Goal: Information Seeking & Learning: Learn about a topic

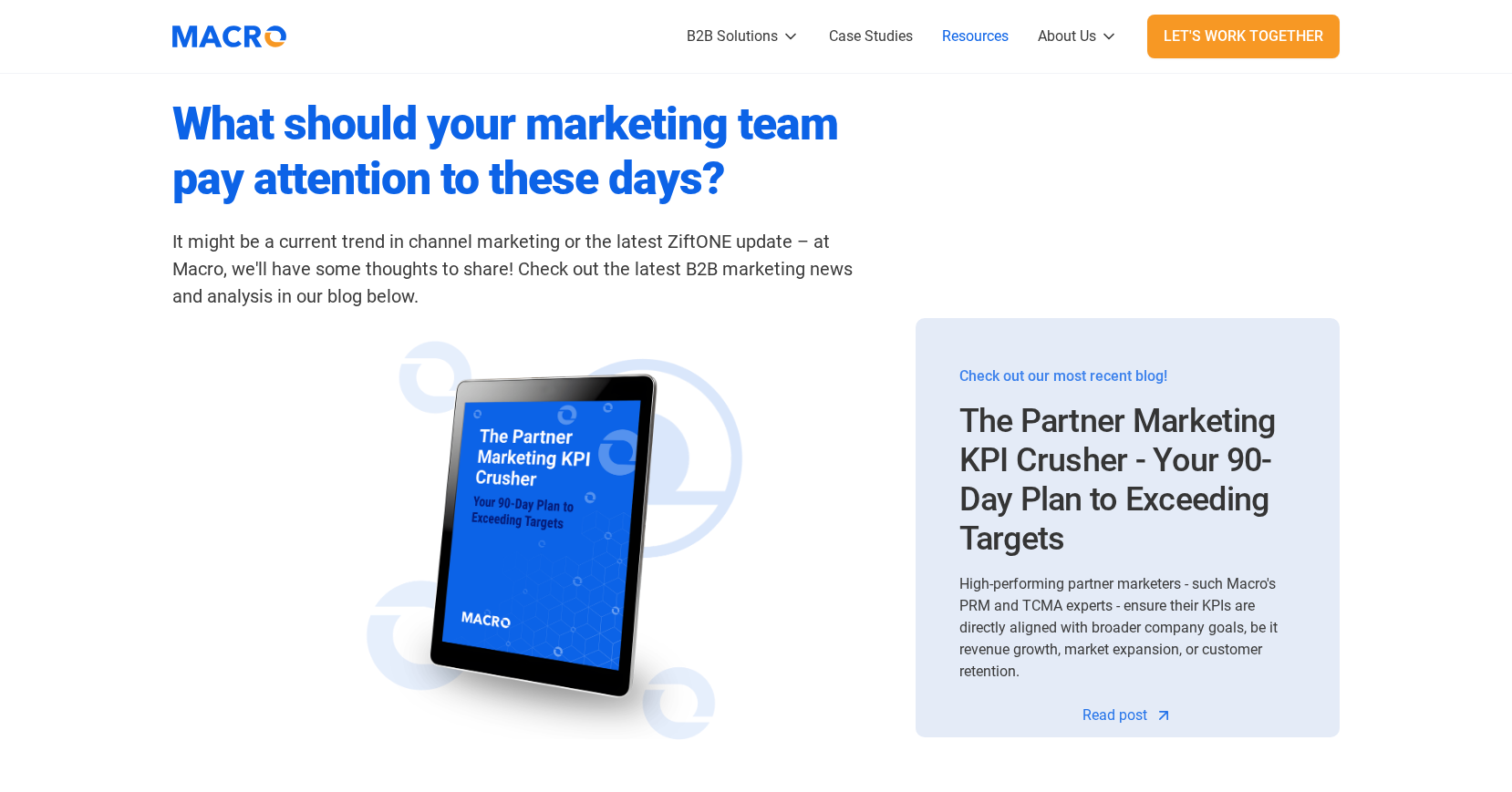
scroll to position [547, 0]
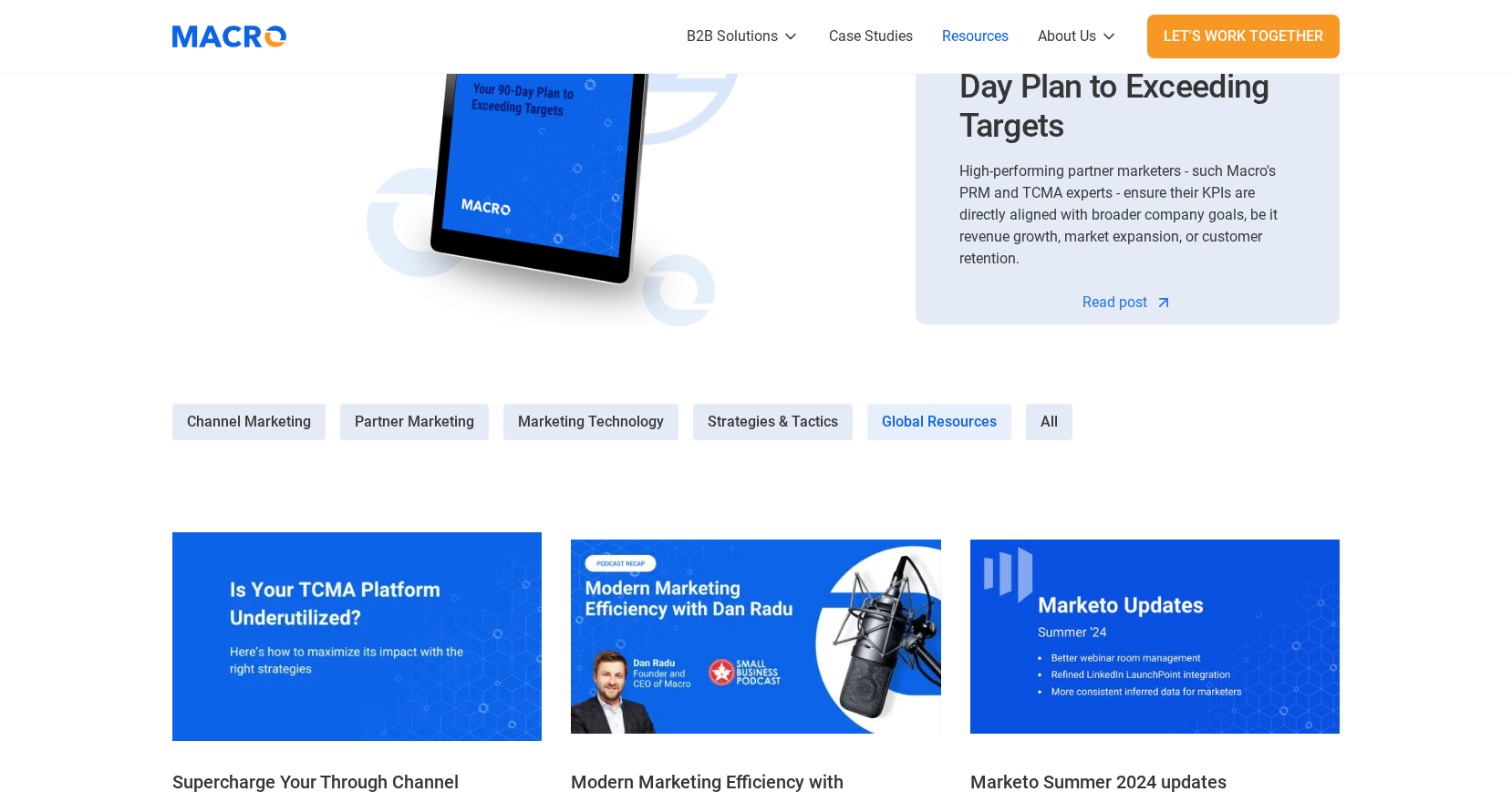
click at [944, 420] on span "Global Resources" at bounding box center [939, 422] width 115 height 22
click at [0, 0] on Resources-4 "Global Resources" at bounding box center [0, 0] width 0 height 0
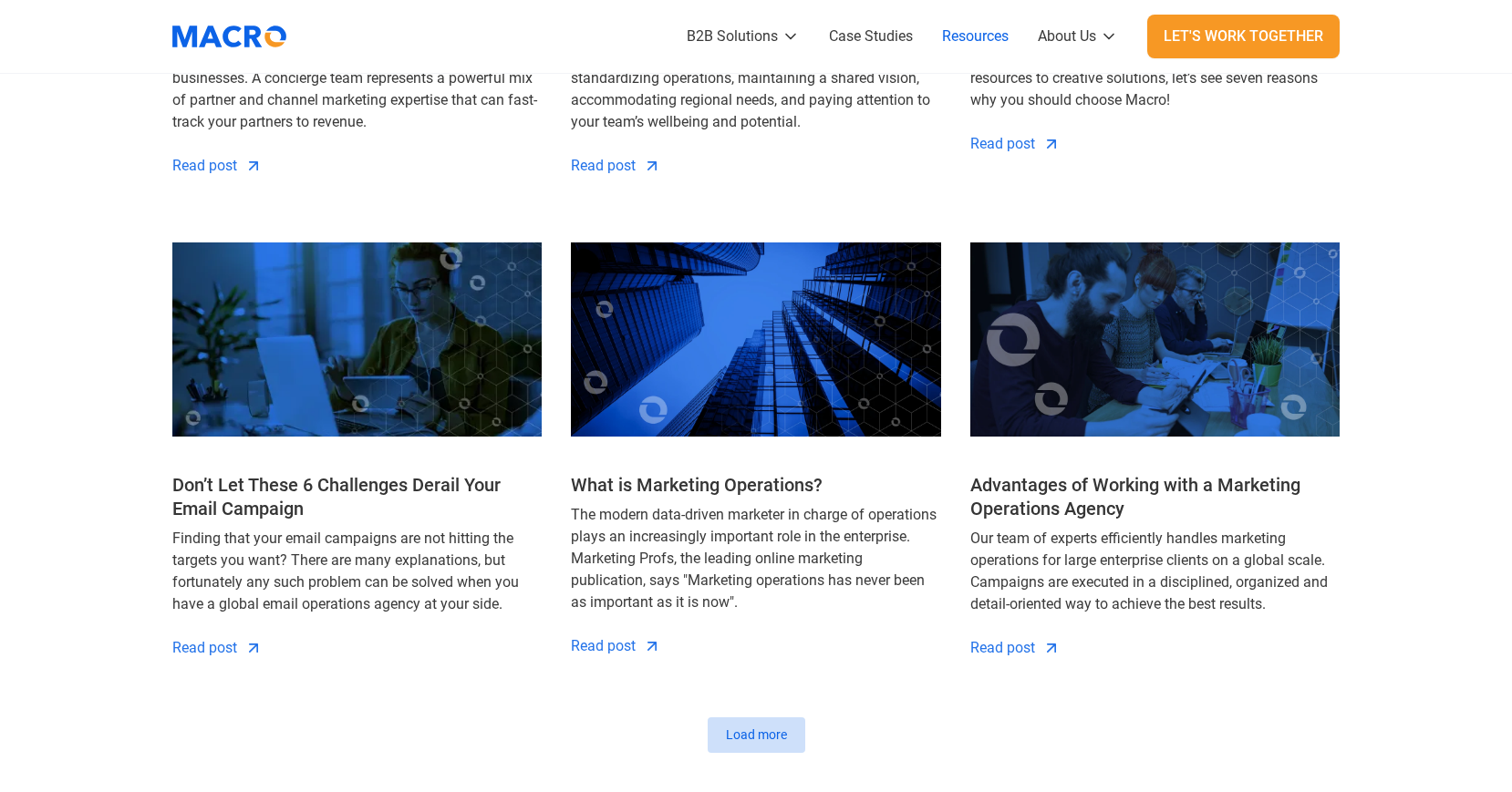
scroll to position [1914, 0]
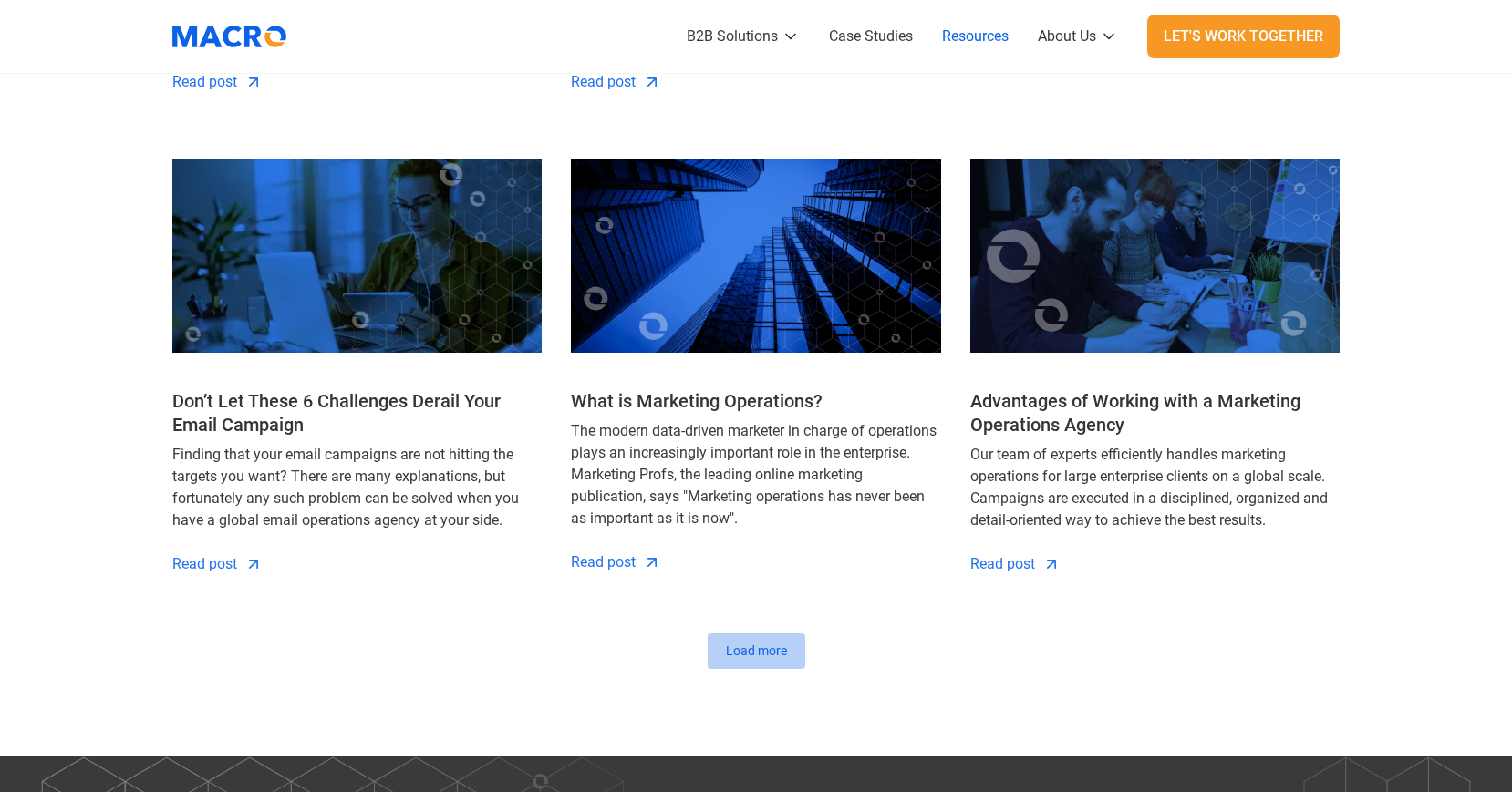
click at [764, 644] on div "Load more" at bounding box center [756, 651] width 61 height 19
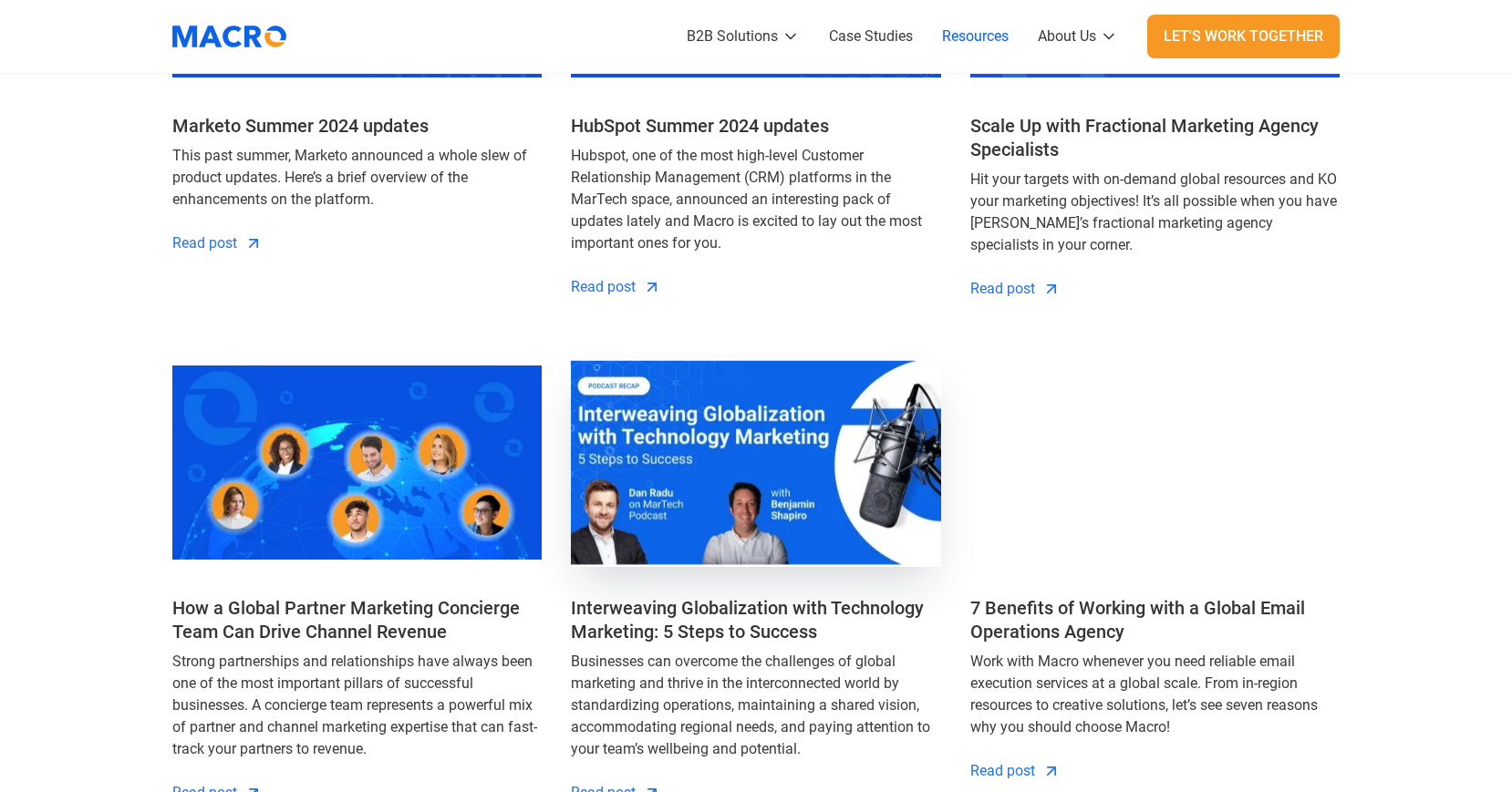
scroll to position [1457, 0]
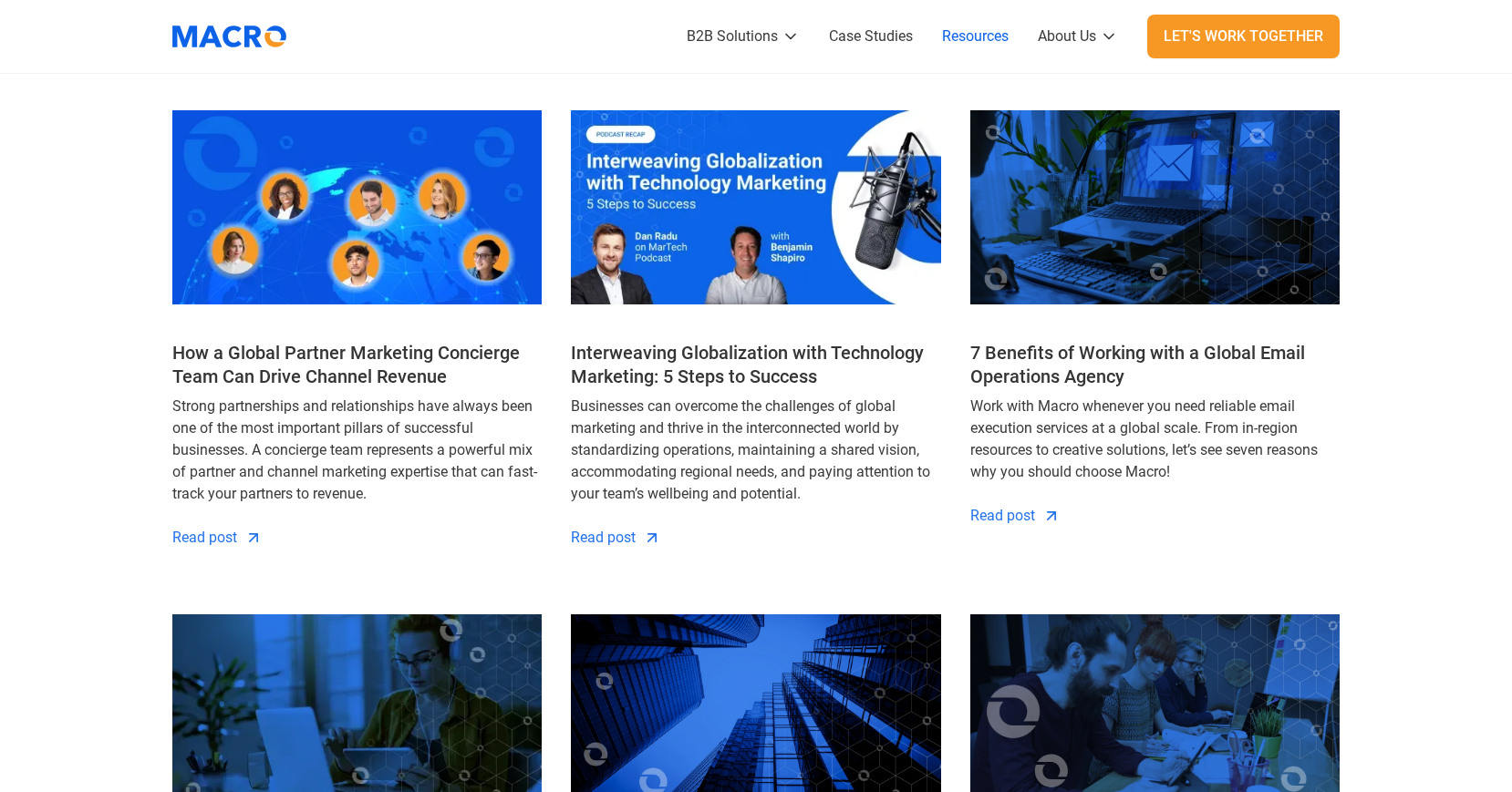
click at [358, 373] on h4 "How a Global Partner Marketing Concierge Team Can Drive Channel Revenue" at bounding box center [357, 363] width 369 height 47
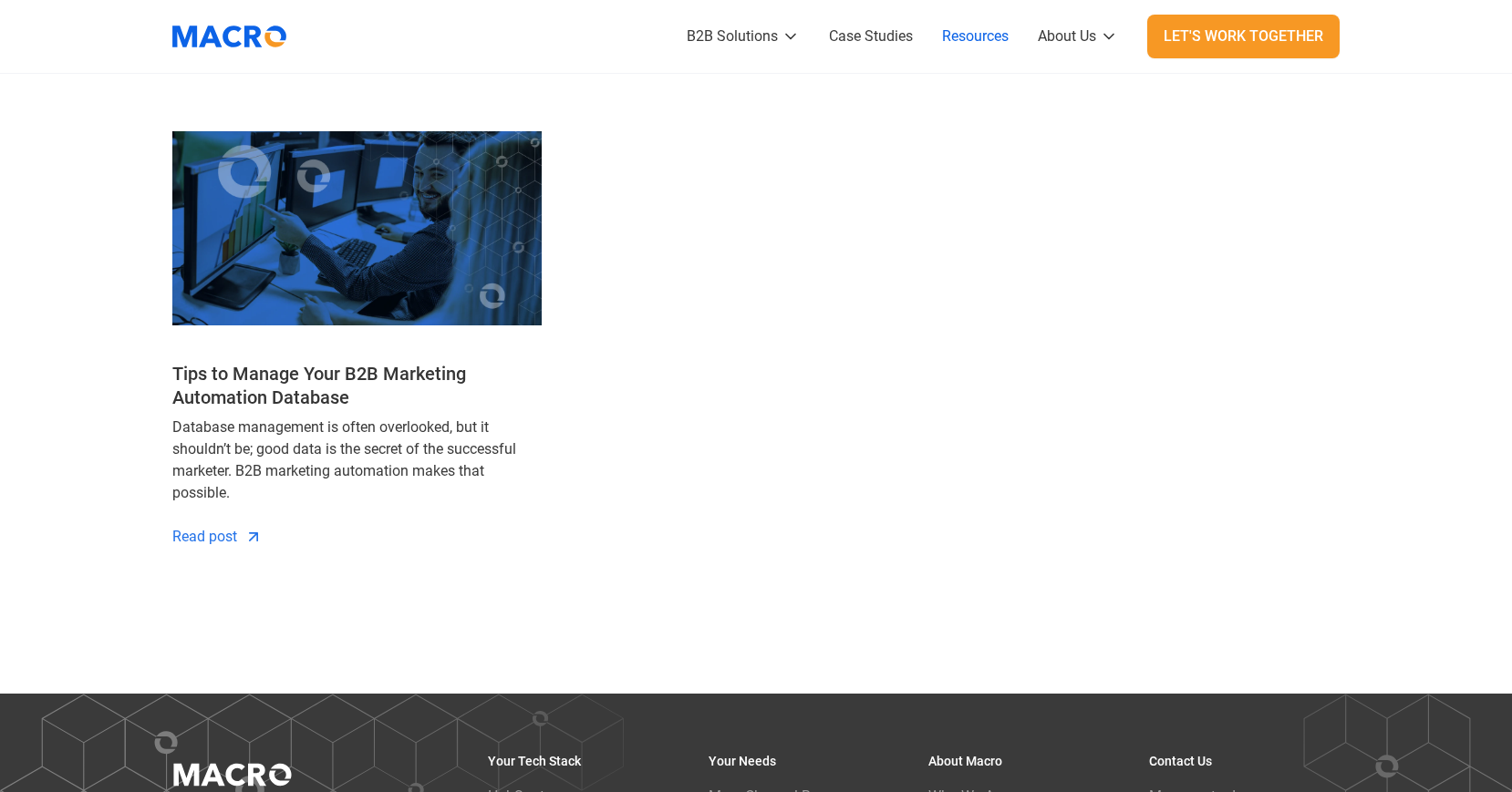
scroll to position [2916, 0]
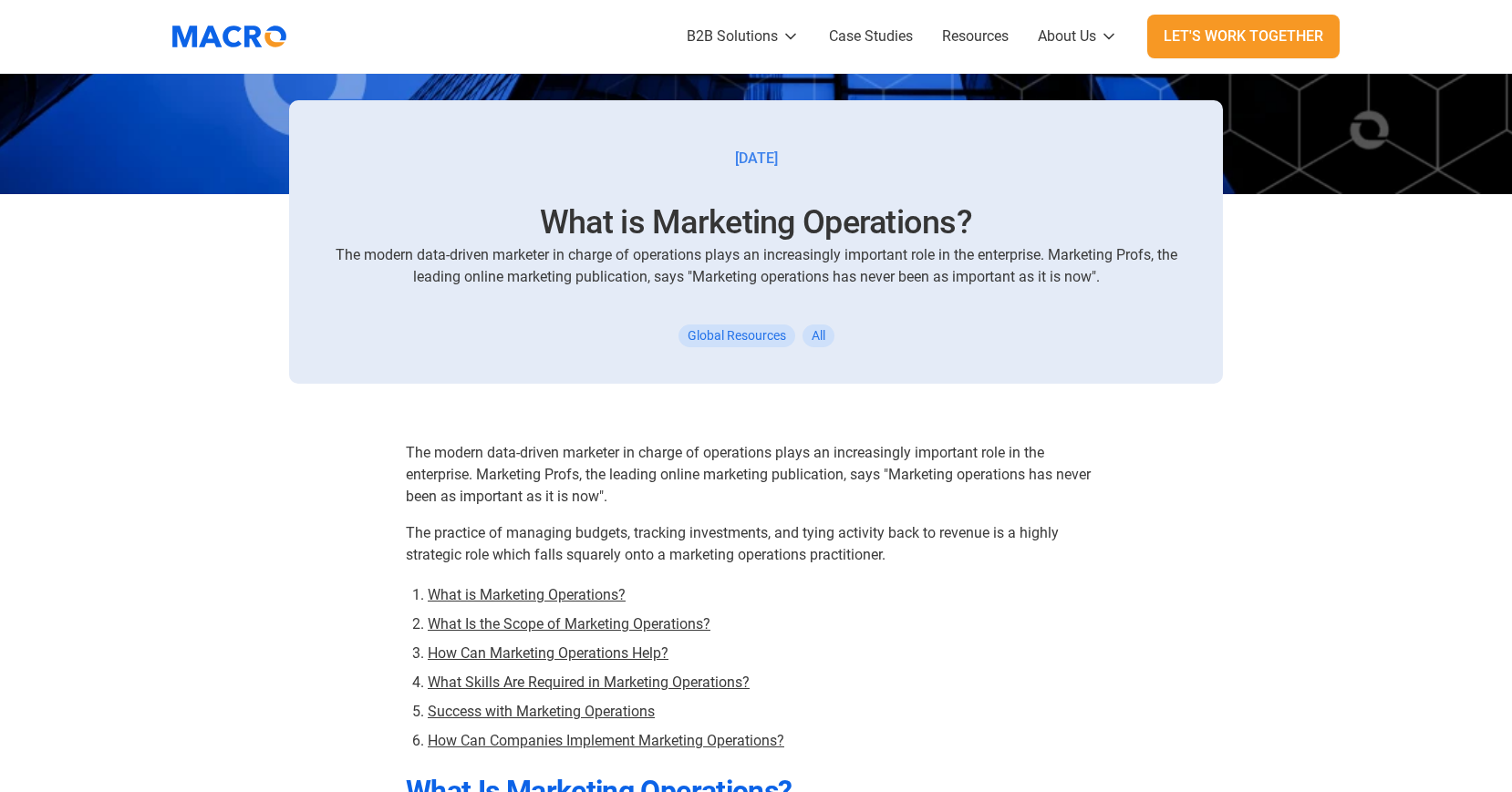
scroll to position [455, 0]
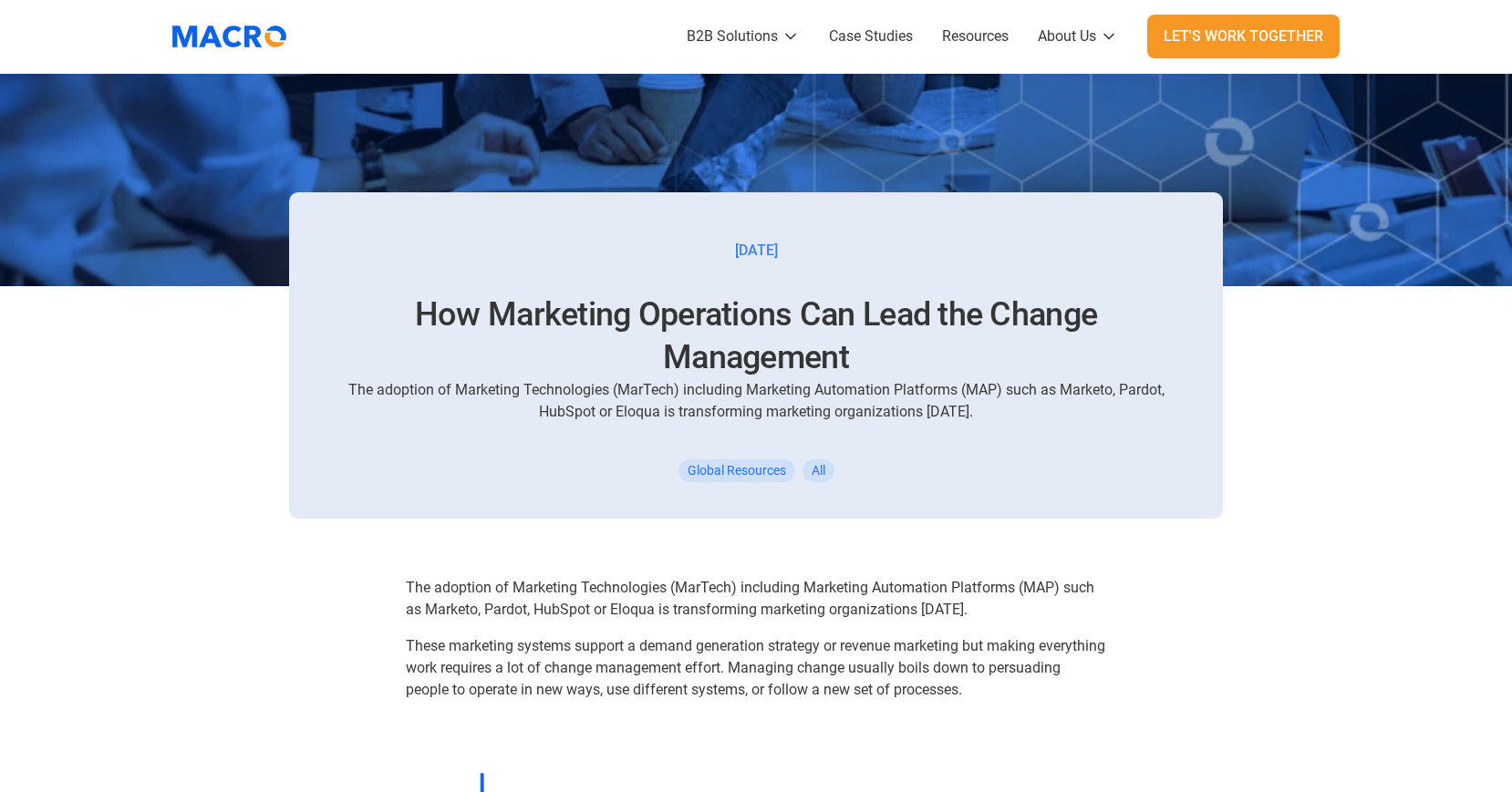
scroll to position [638, 0]
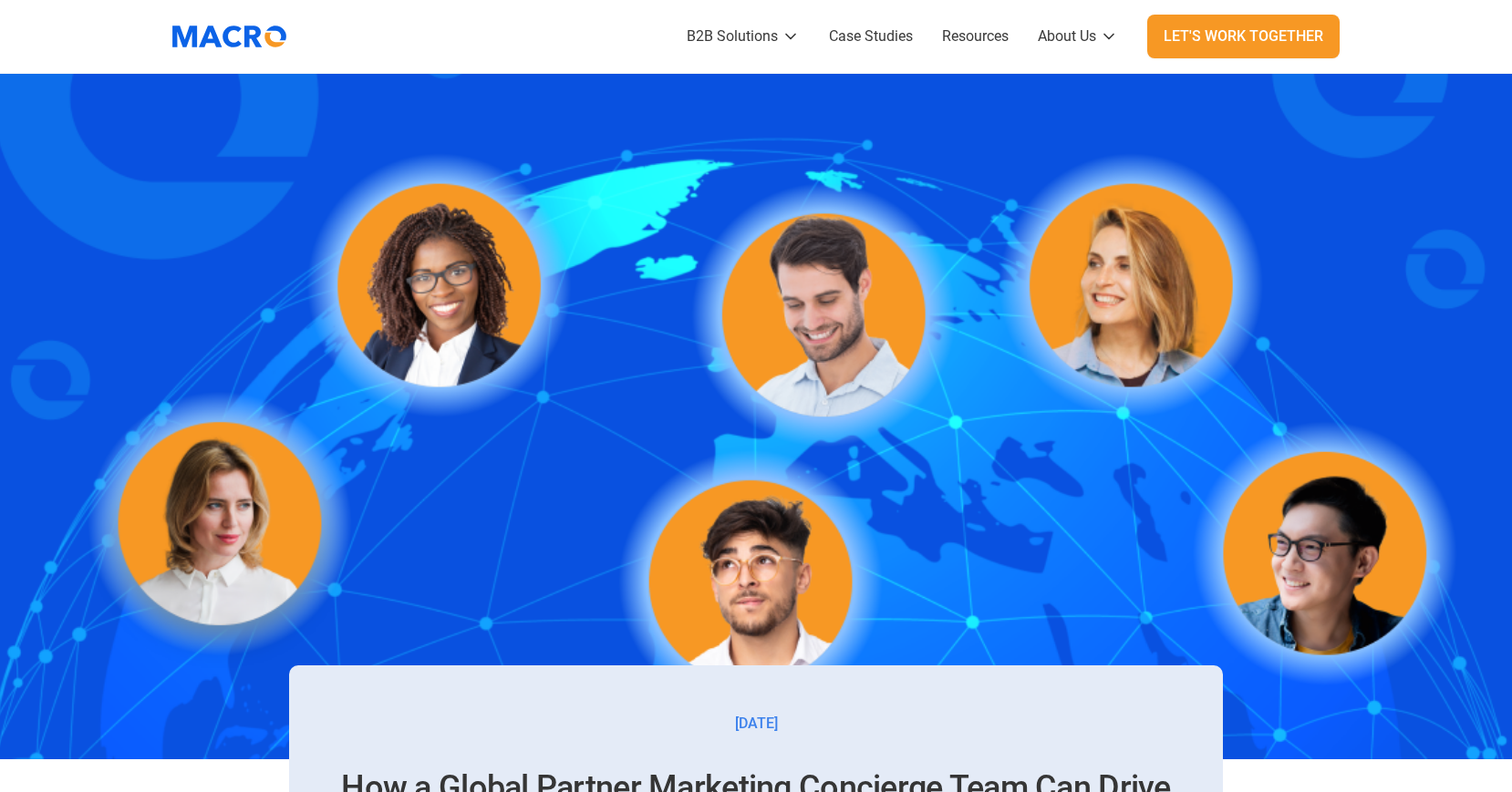
scroll to position [547, 0]
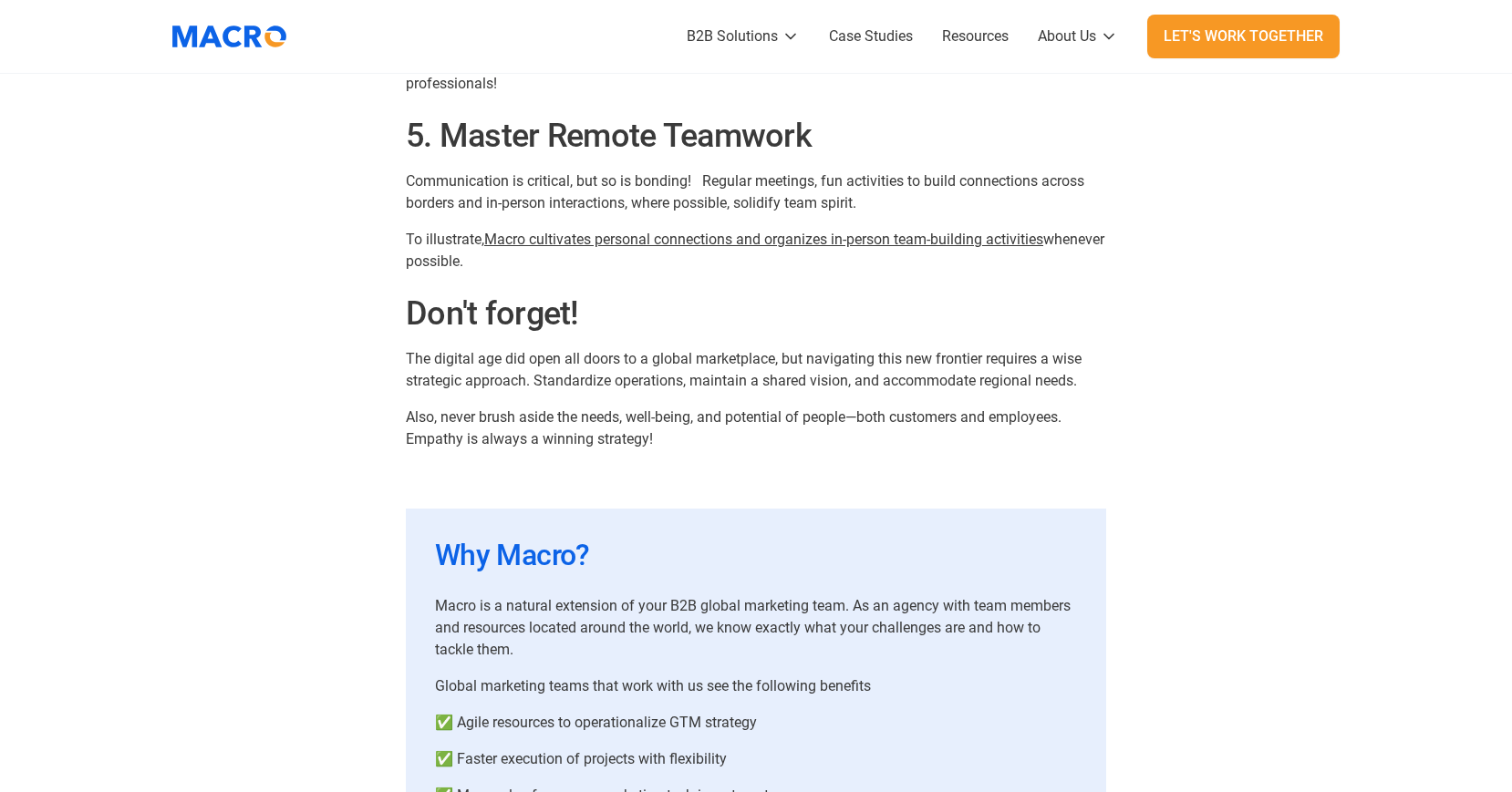
scroll to position [2096, 0]
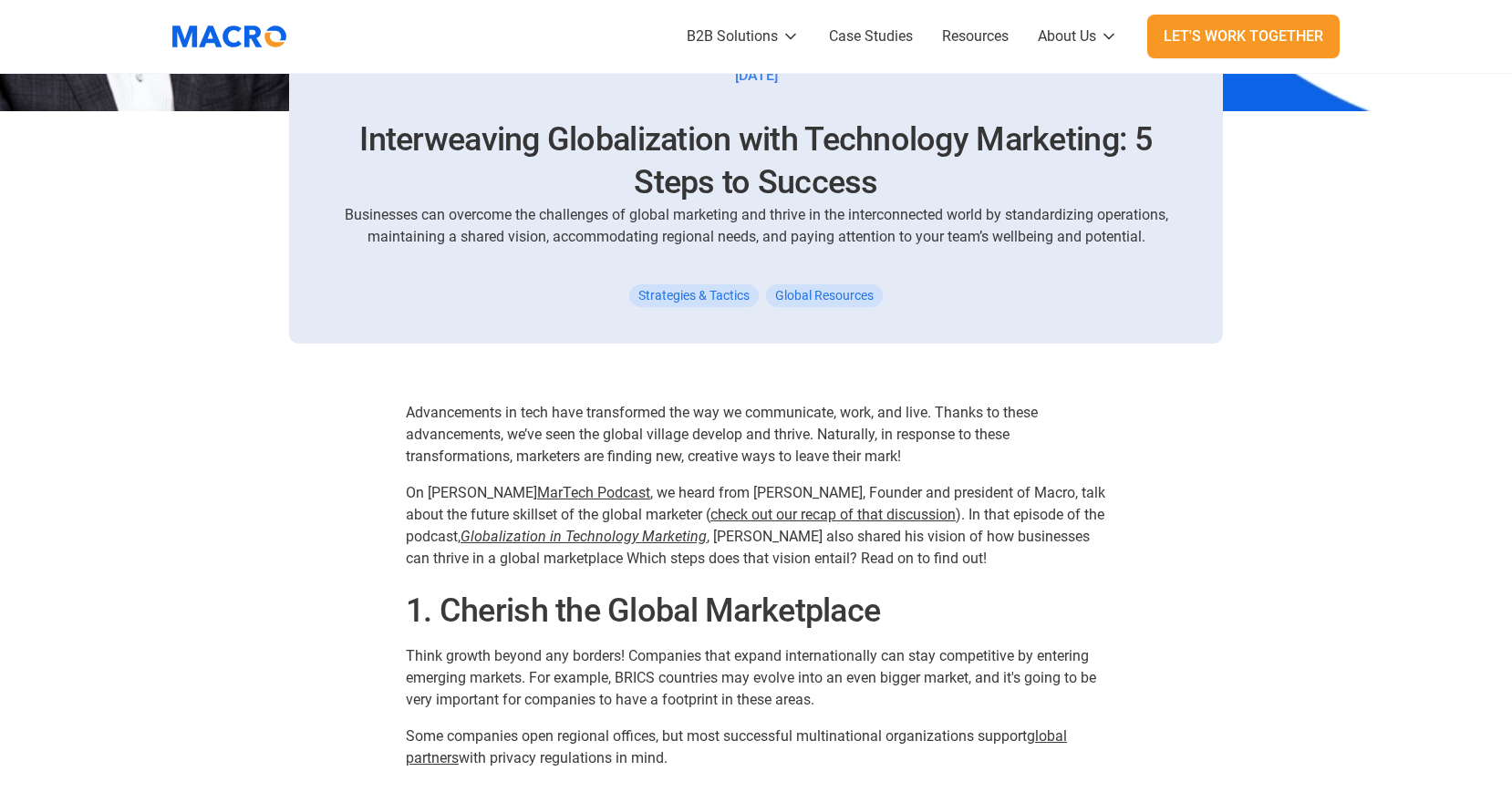
scroll to position [820, 0]
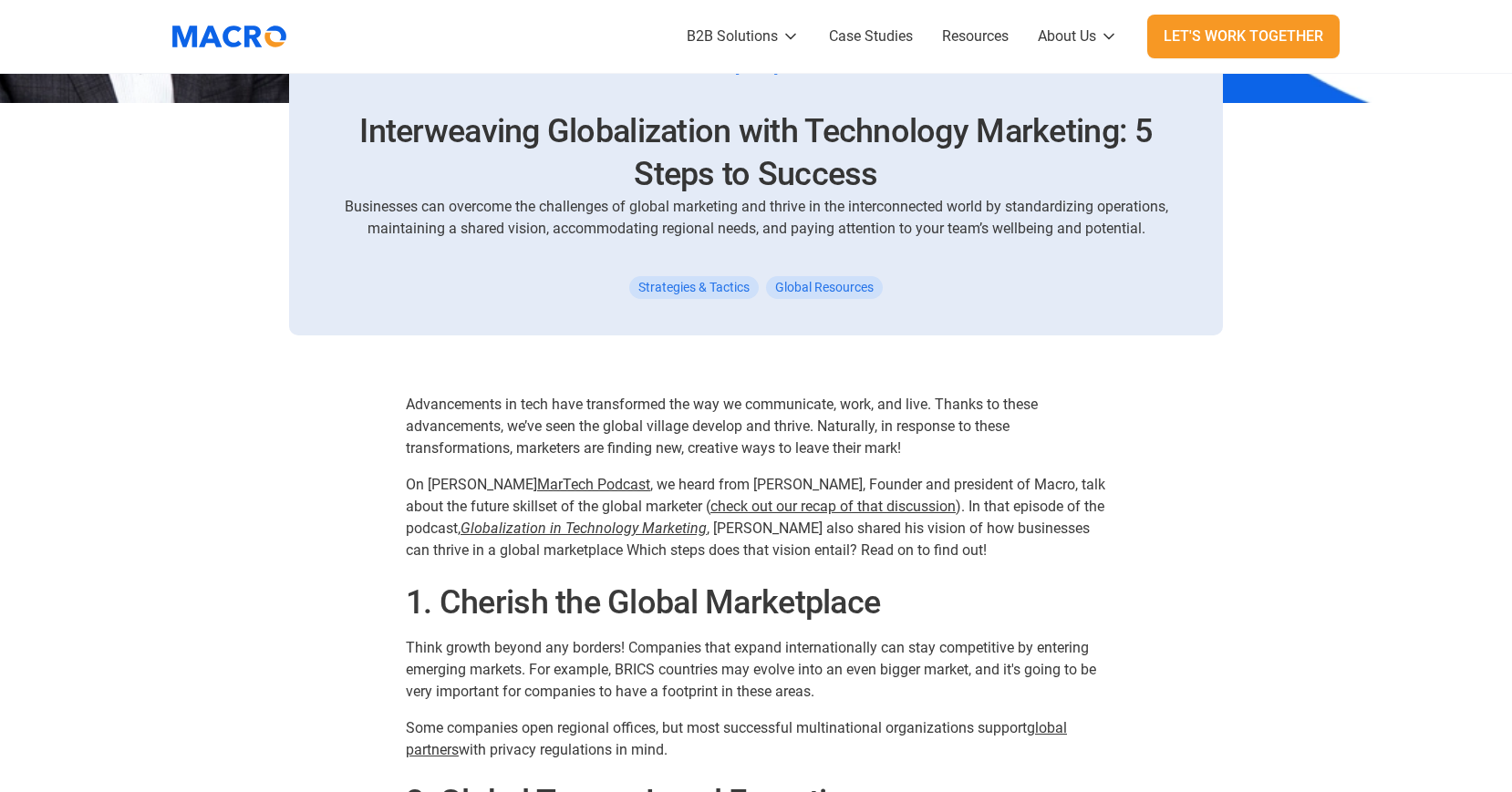
click at [611, 487] on link "MarTech Podcast" at bounding box center [594, 484] width 113 height 17
click at [780, 503] on link "check out our recap of that discussion" at bounding box center [833, 506] width 246 height 17
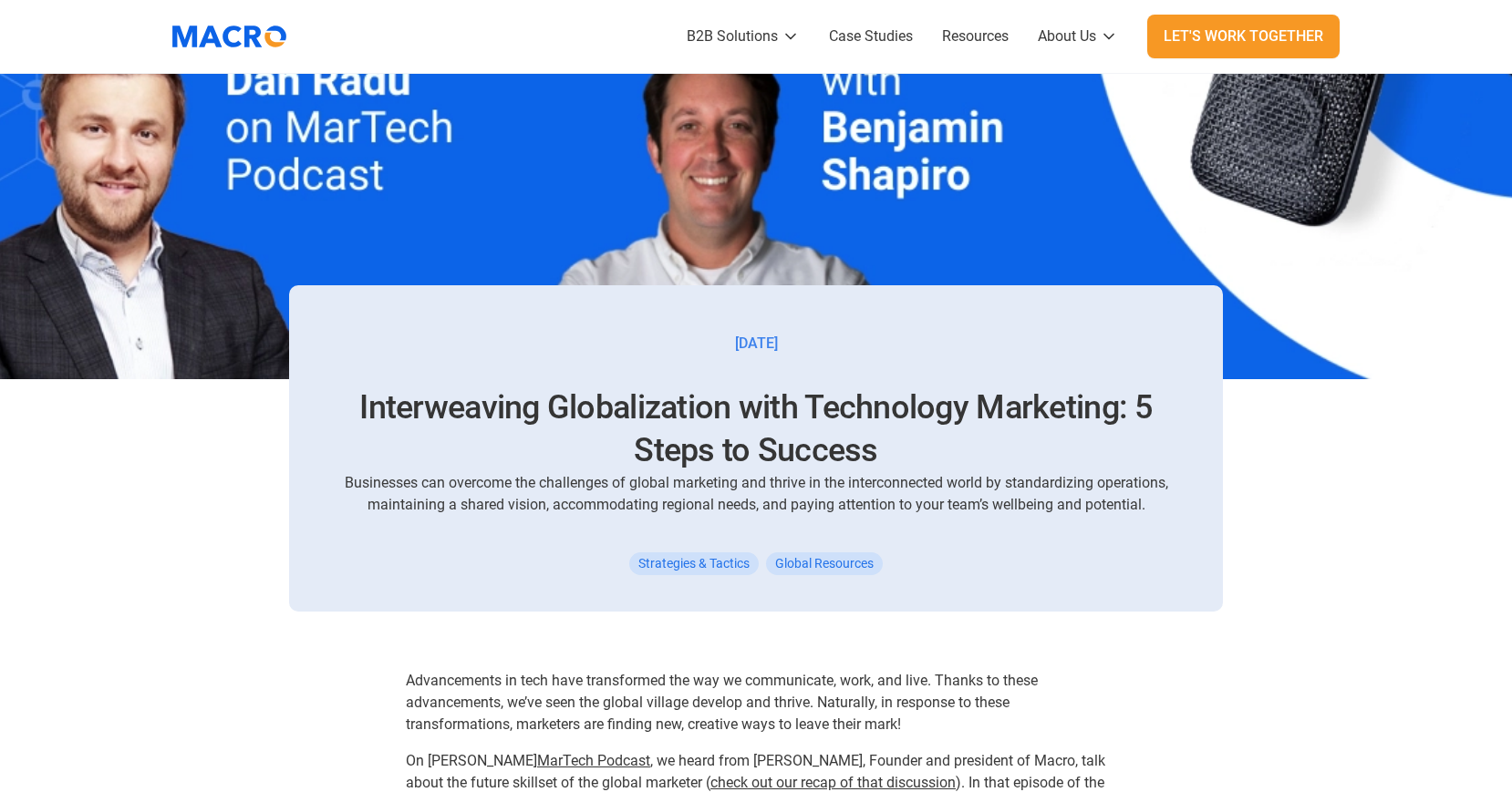
scroll to position [547, 0]
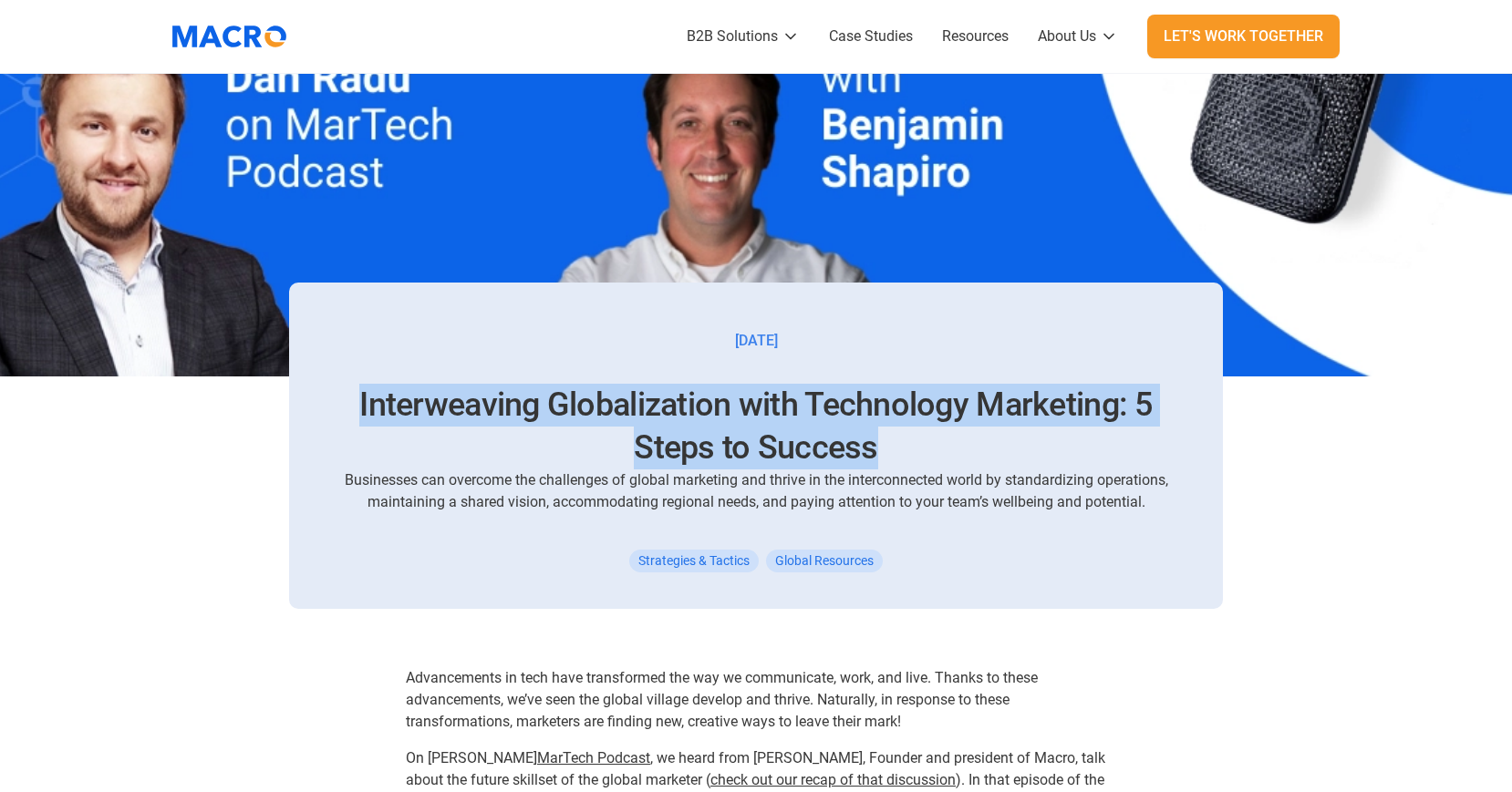
drag, startPoint x: 362, startPoint y: 404, endPoint x: 897, endPoint y: 453, distance: 537.2
click at [897, 453] on h1 "Interweaving Globalization with Technology Marketing: 5 Steps to Success" at bounding box center [756, 426] width 846 height 85
copy h1 "Interweaving Globalization with Technology Marketing: 5 Steps to Success"
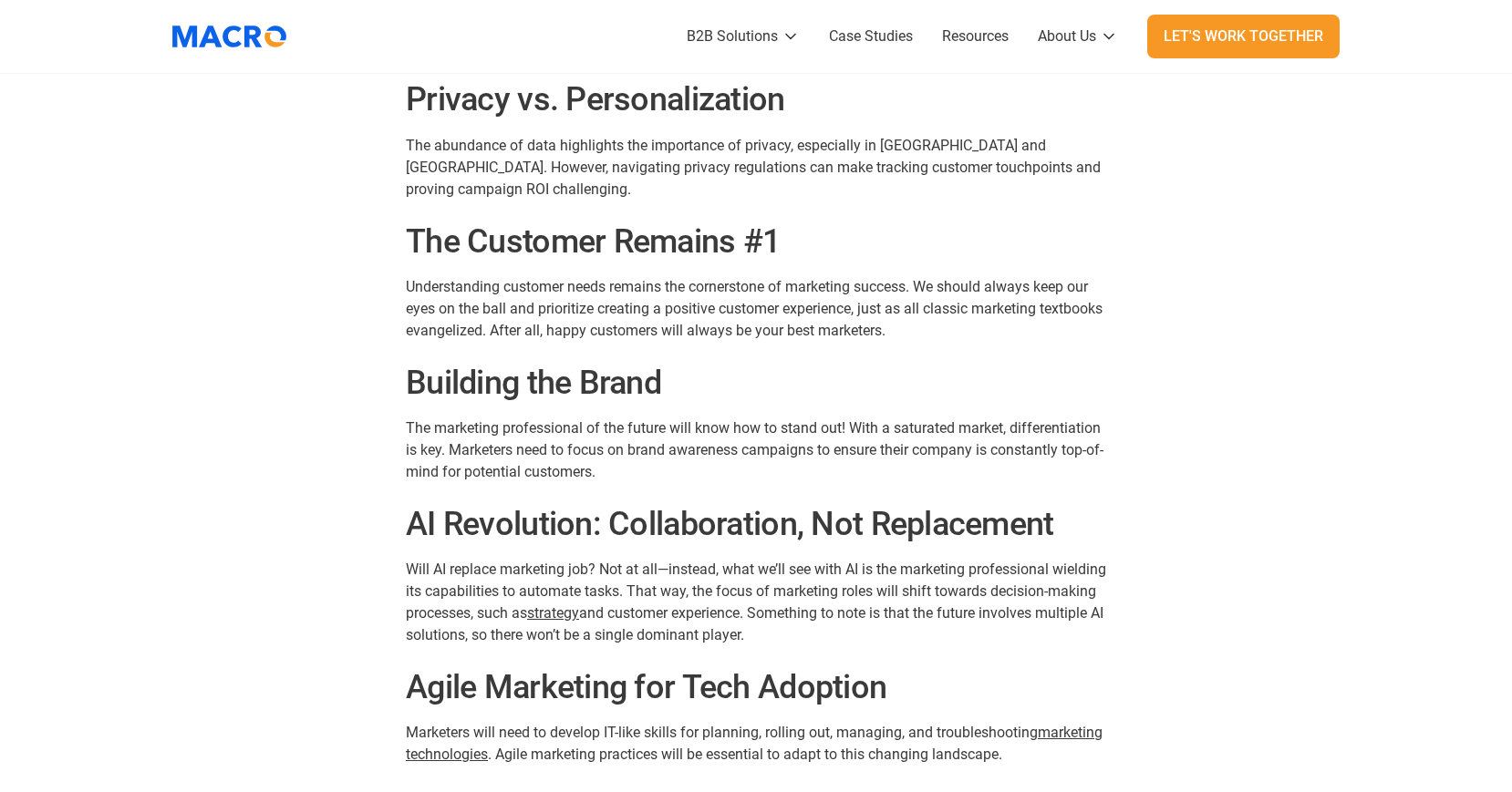
scroll to position [1640, 0]
